Goal: Navigation & Orientation: Find specific page/section

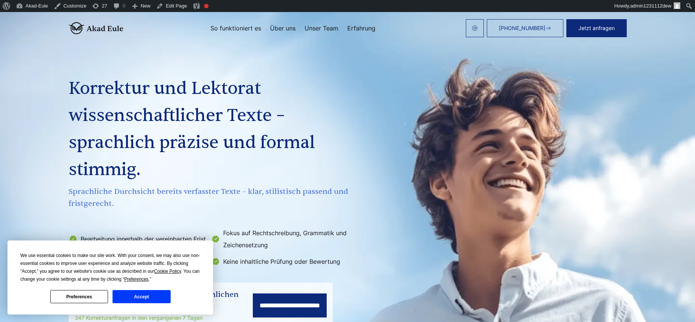
click at [163, 297] on button "Accept" at bounding box center [142, 296] width 58 height 13
